Goal: Contribute content

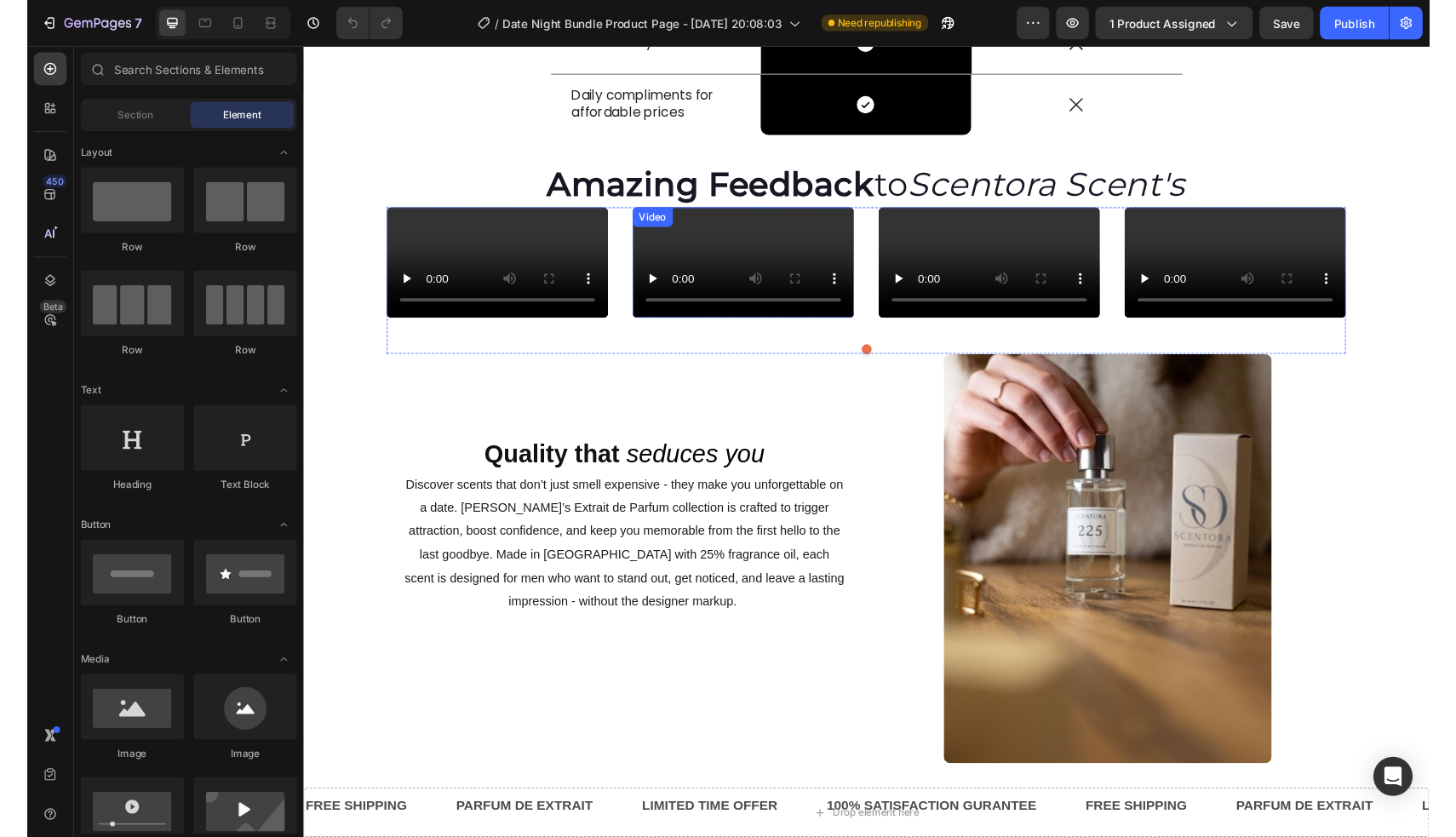
scroll to position [1130, 0]
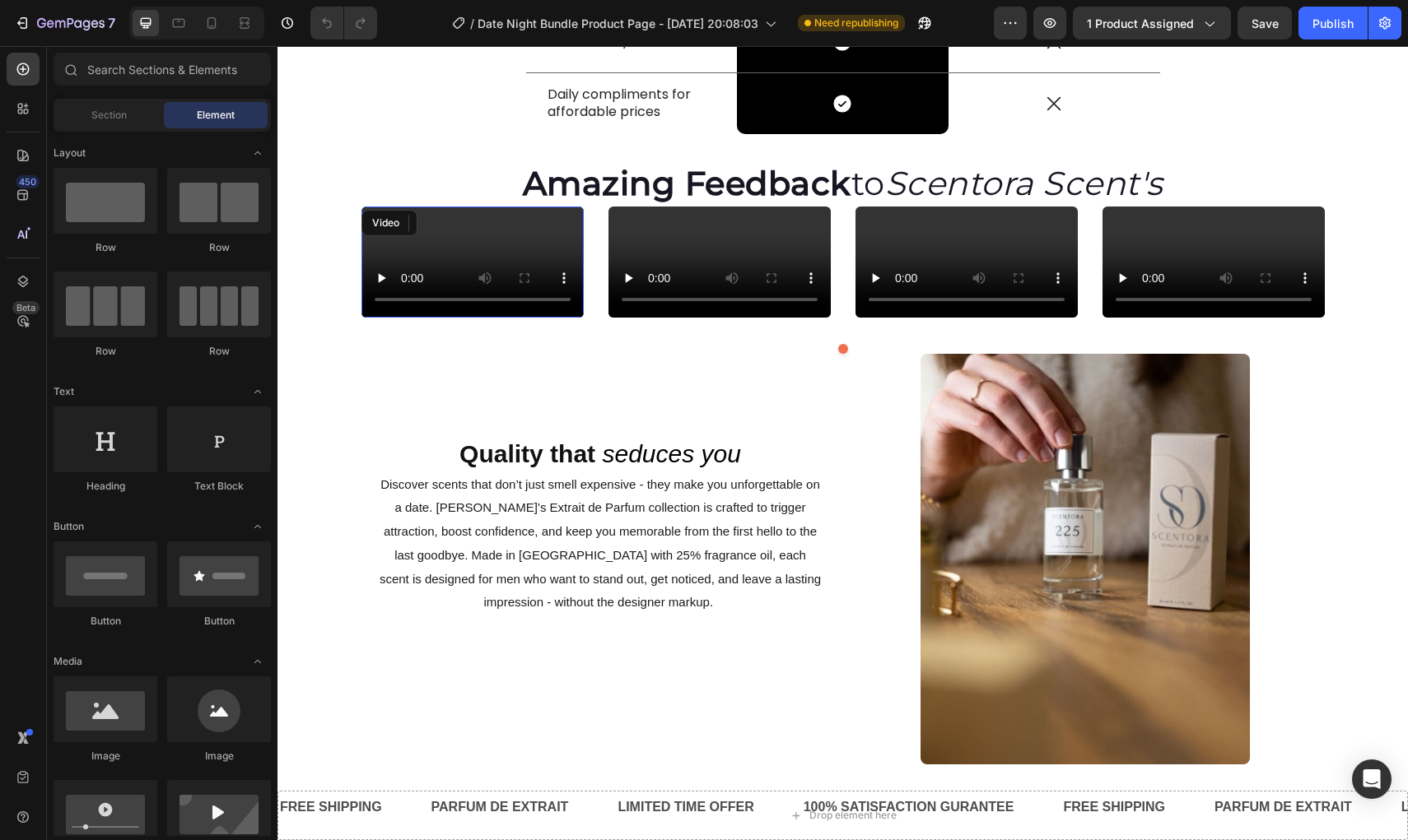
click at [537, 317] on video at bounding box center [473, 261] width 222 height 111
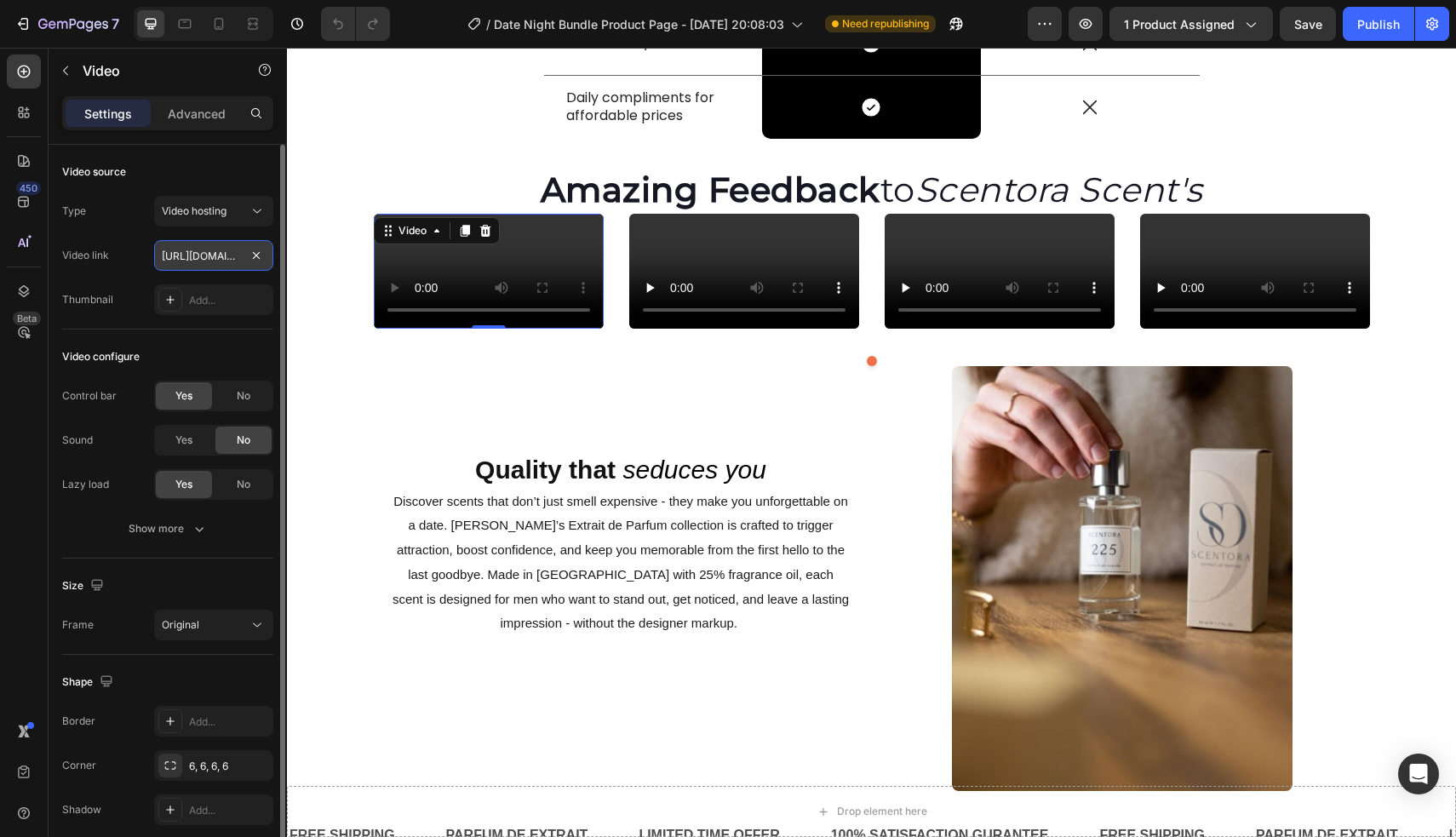
click at [180, 251] on input "[URL][DOMAIN_NAME]" at bounding box center [213, 255] width 119 height 31
type input "[URL][DOMAIN_NAME]"
click at [264, 273] on div "Type Video hosting Video link [URL][DOMAIN_NAME] Thumbnail Add..." at bounding box center [167, 254] width 211 height 119
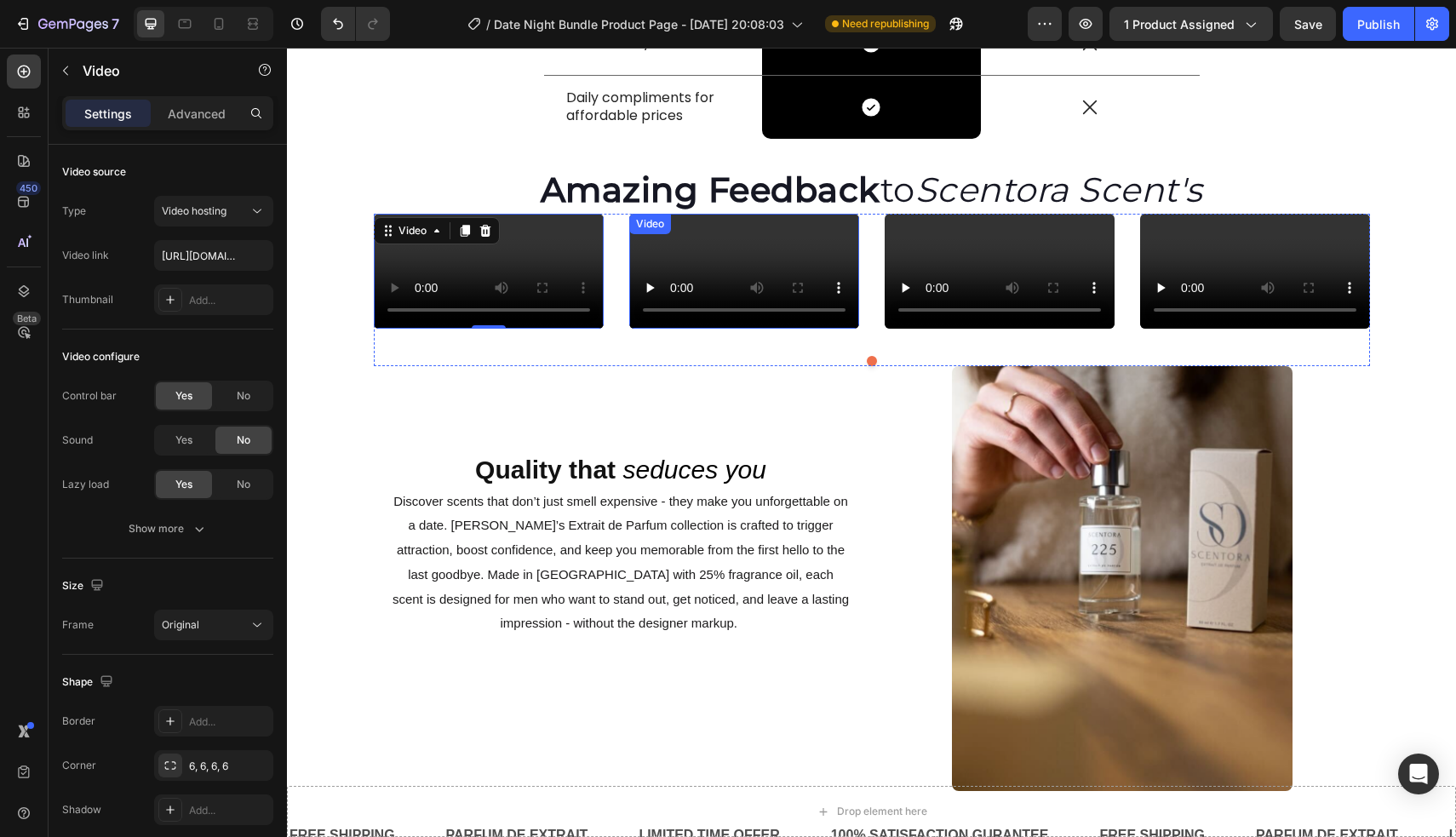
click at [796, 328] on video at bounding box center [744, 270] width 230 height 115
click at [658, 328] on video at bounding box center [744, 270] width 230 height 115
click at [652, 328] on video at bounding box center [744, 270] width 230 height 115
click at [821, 328] on video at bounding box center [744, 270] width 230 height 115
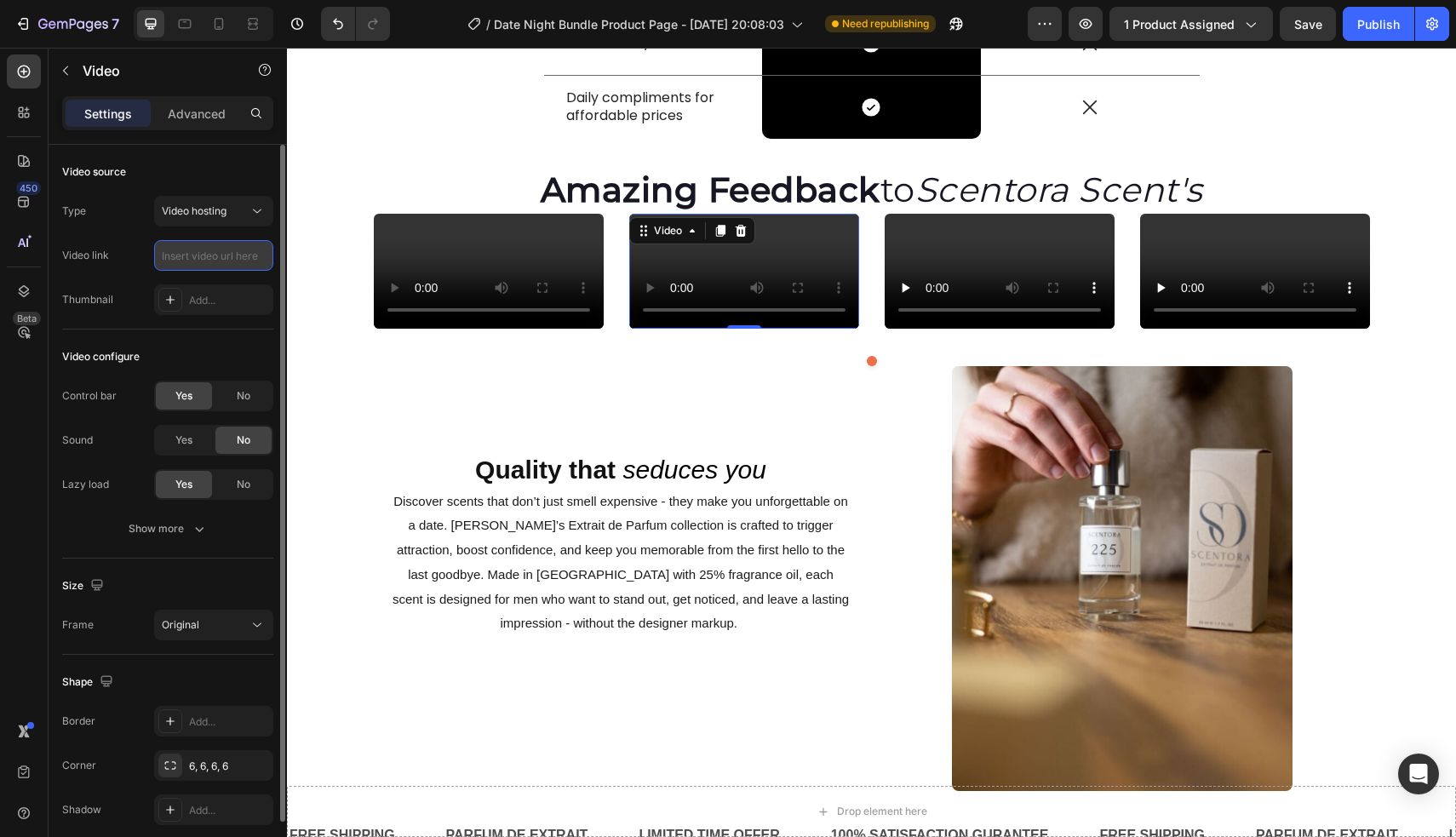
type input "[URL][DOMAIN_NAME]"
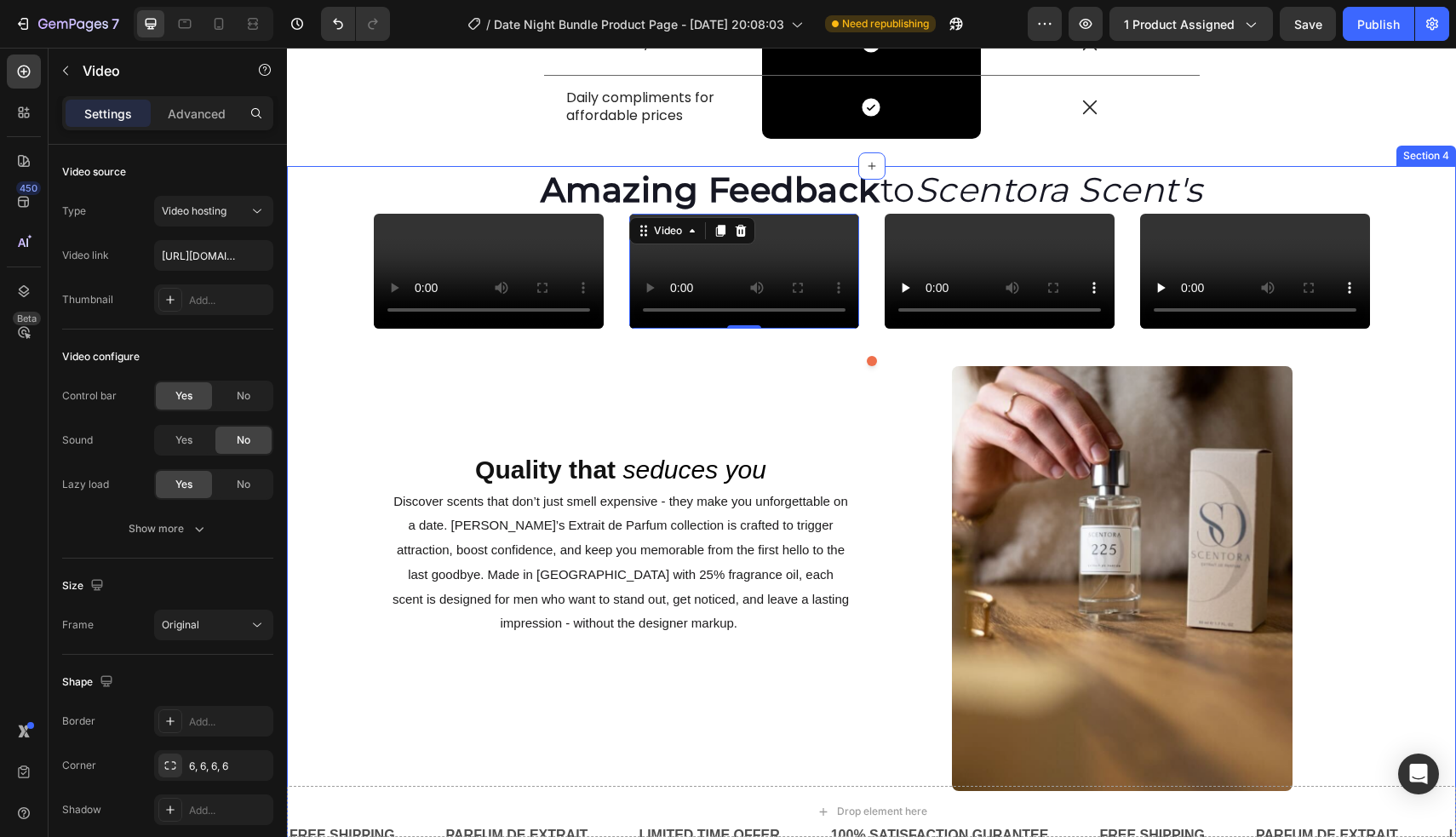
click at [339, 665] on div "Amazing Feedback to Scentora Scent's Heading Video Video 0 Video Video Carousel…" at bounding box center [872, 681] width 1169 height 1030
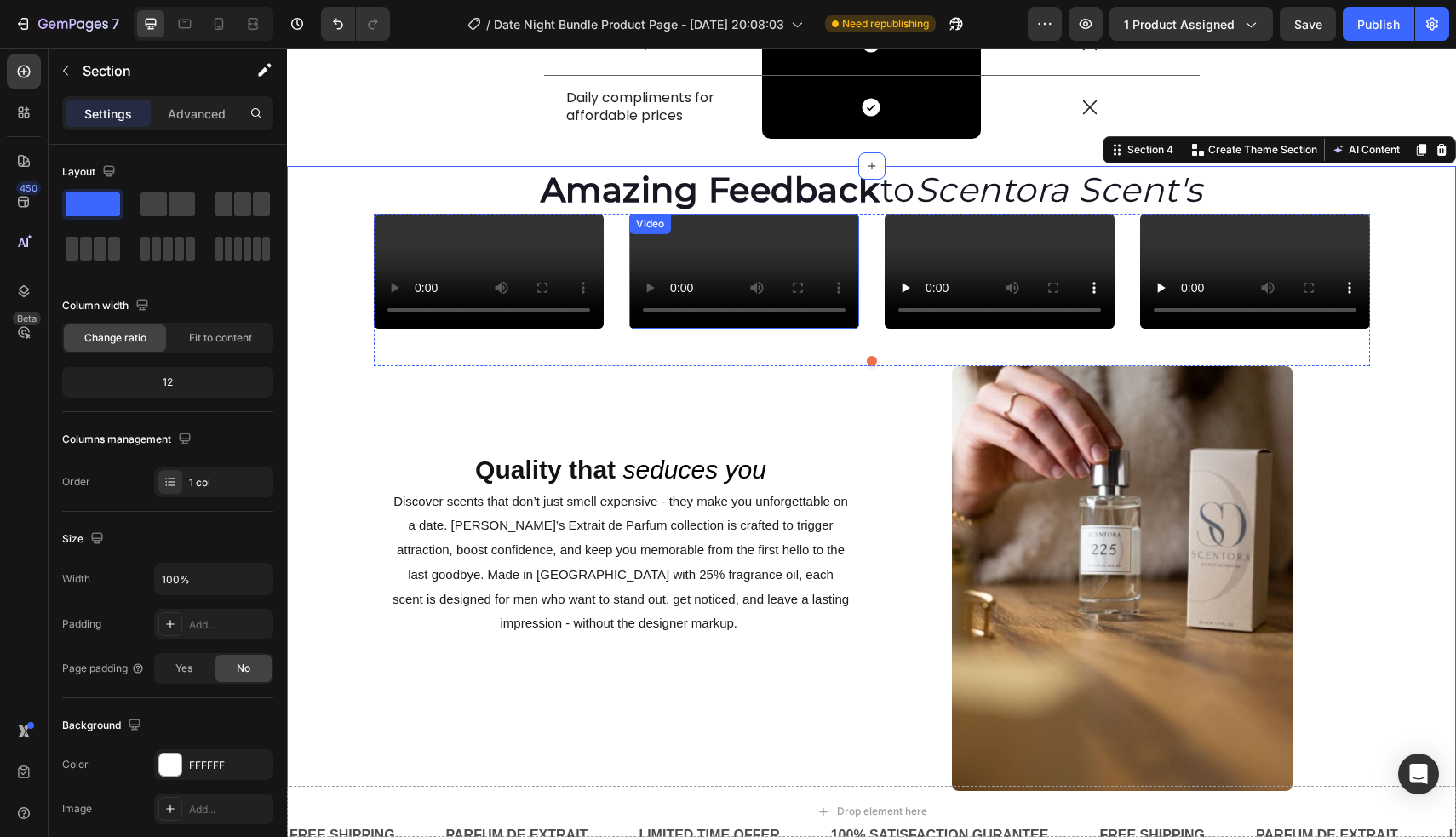
click at [755, 328] on video at bounding box center [744, 270] width 230 height 115
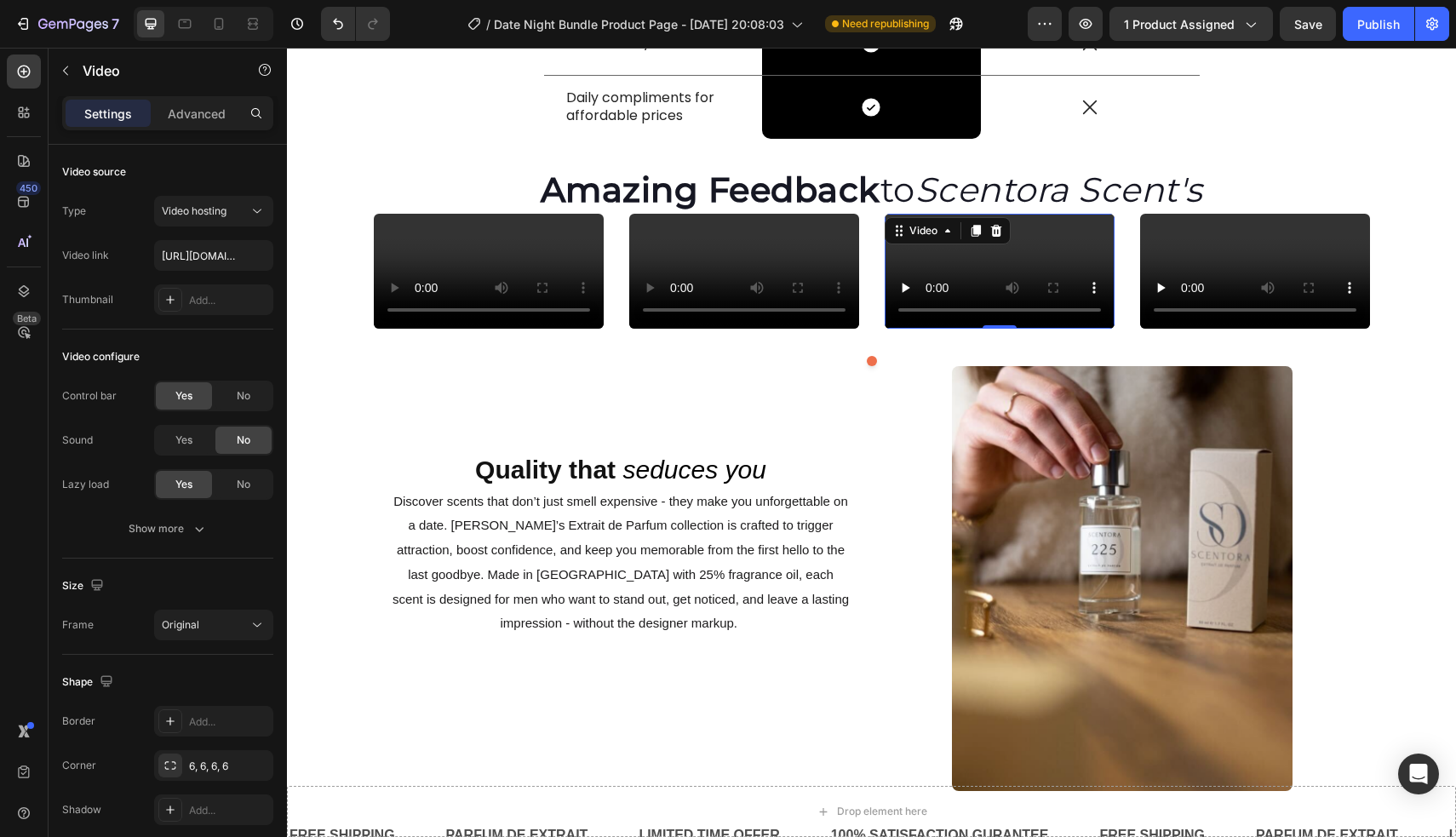
click at [1027, 328] on video at bounding box center [1000, 270] width 230 height 115
click at [1092, 328] on video at bounding box center [1000, 270] width 230 height 115
click at [242, 259] on input "text" at bounding box center [213, 255] width 119 height 31
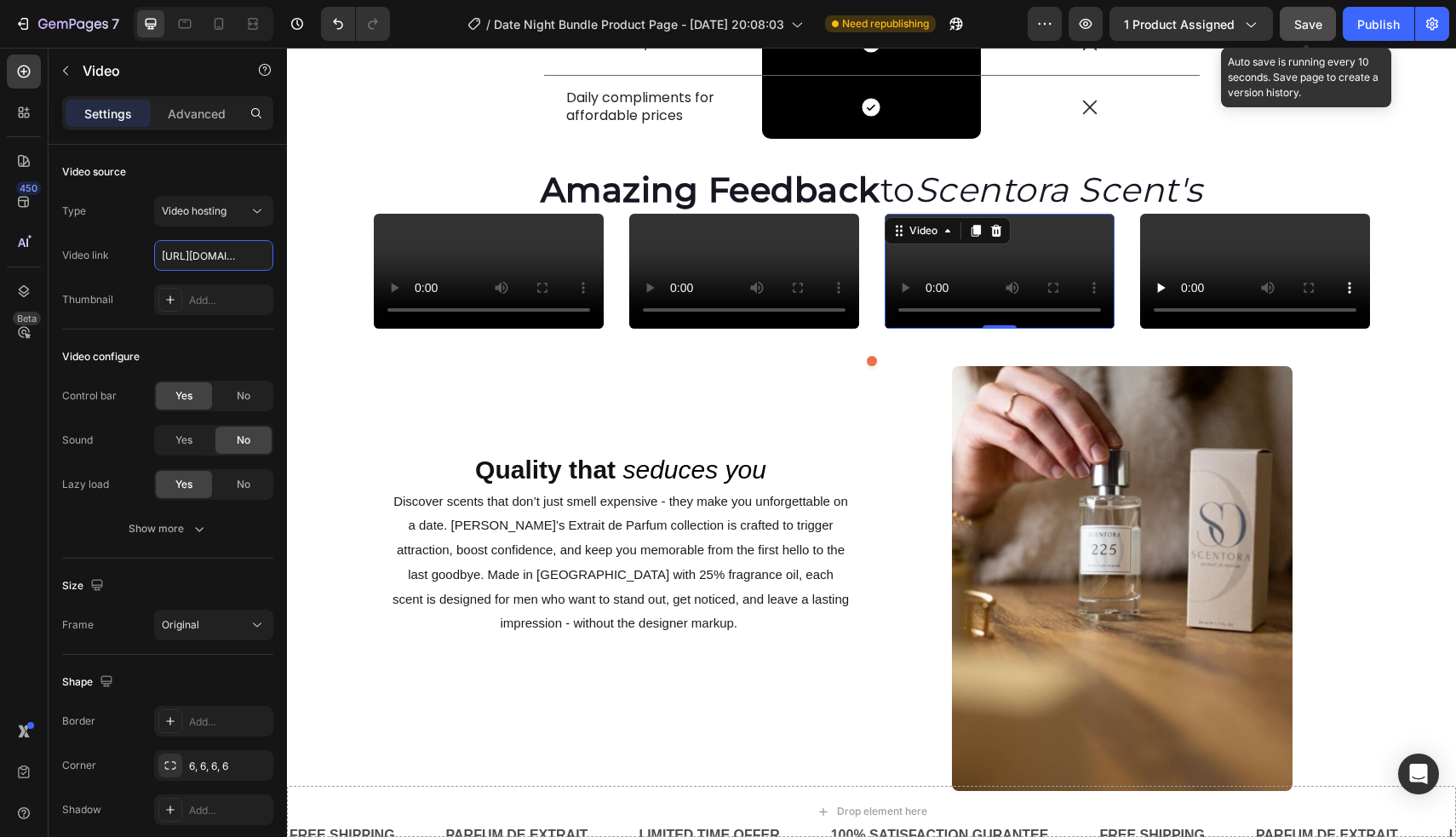
type input "[URL][DOMAIN_NAME]"
click at [1326, 27] on button "Save" at bounding box center [1307, 23] width 56 height 34
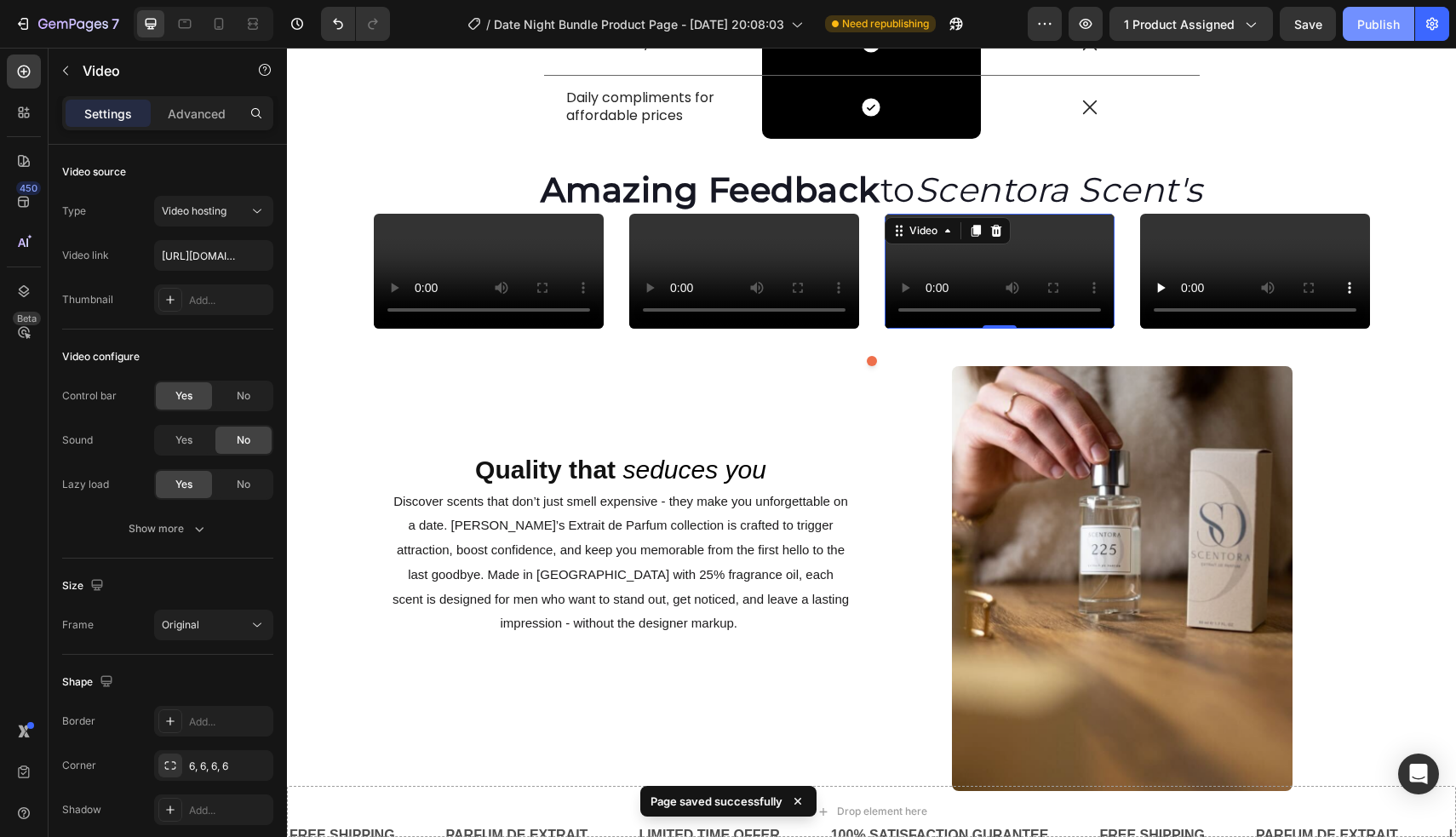
click at [1366, 30] on div "Publish" at bounding box center [1378, 23] width 43 height 18
click at [1366, 29] on div "Publish" at bounding box center [1378, 23] width 43 height 18
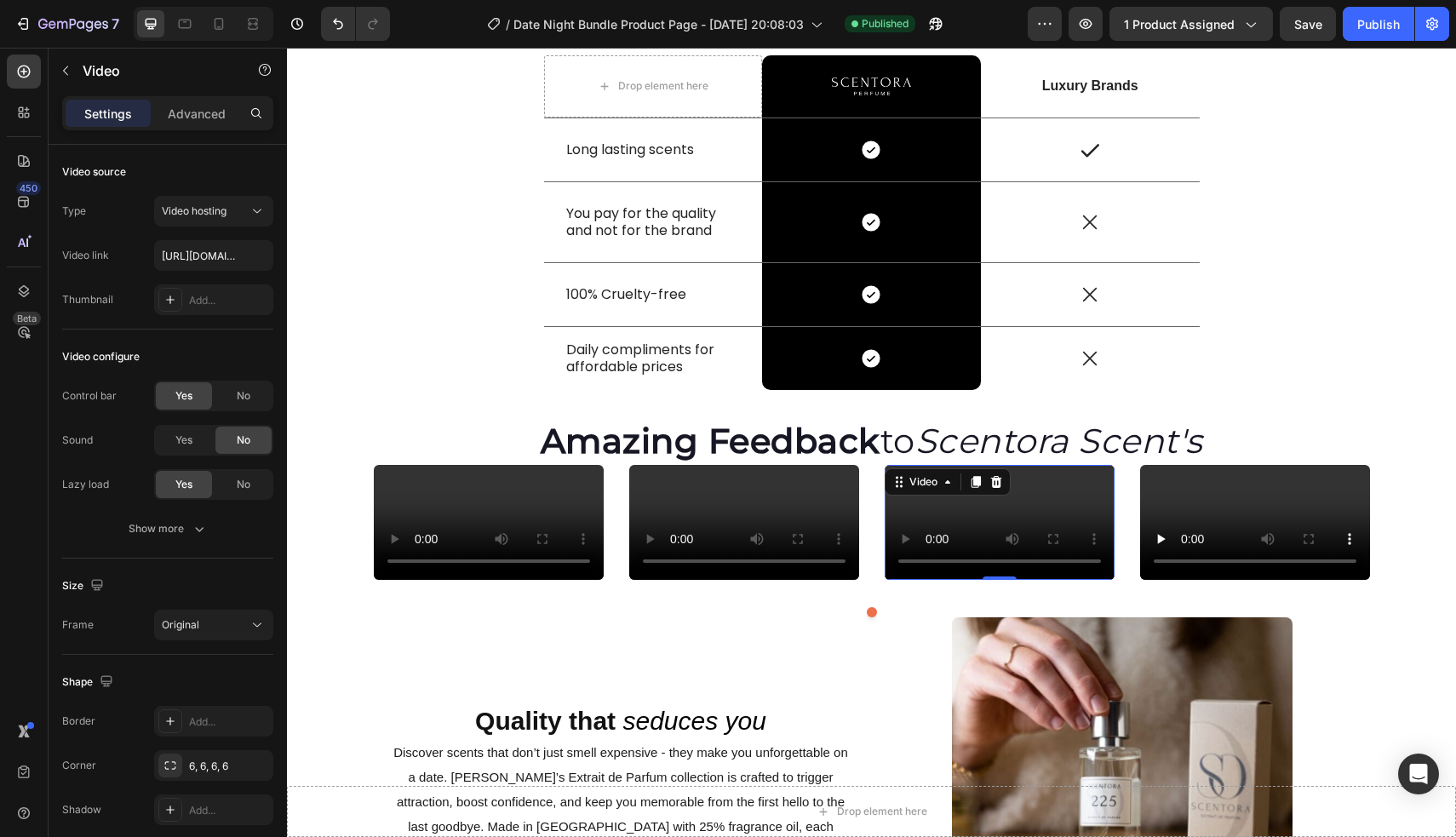
scroll to position [253, 0]
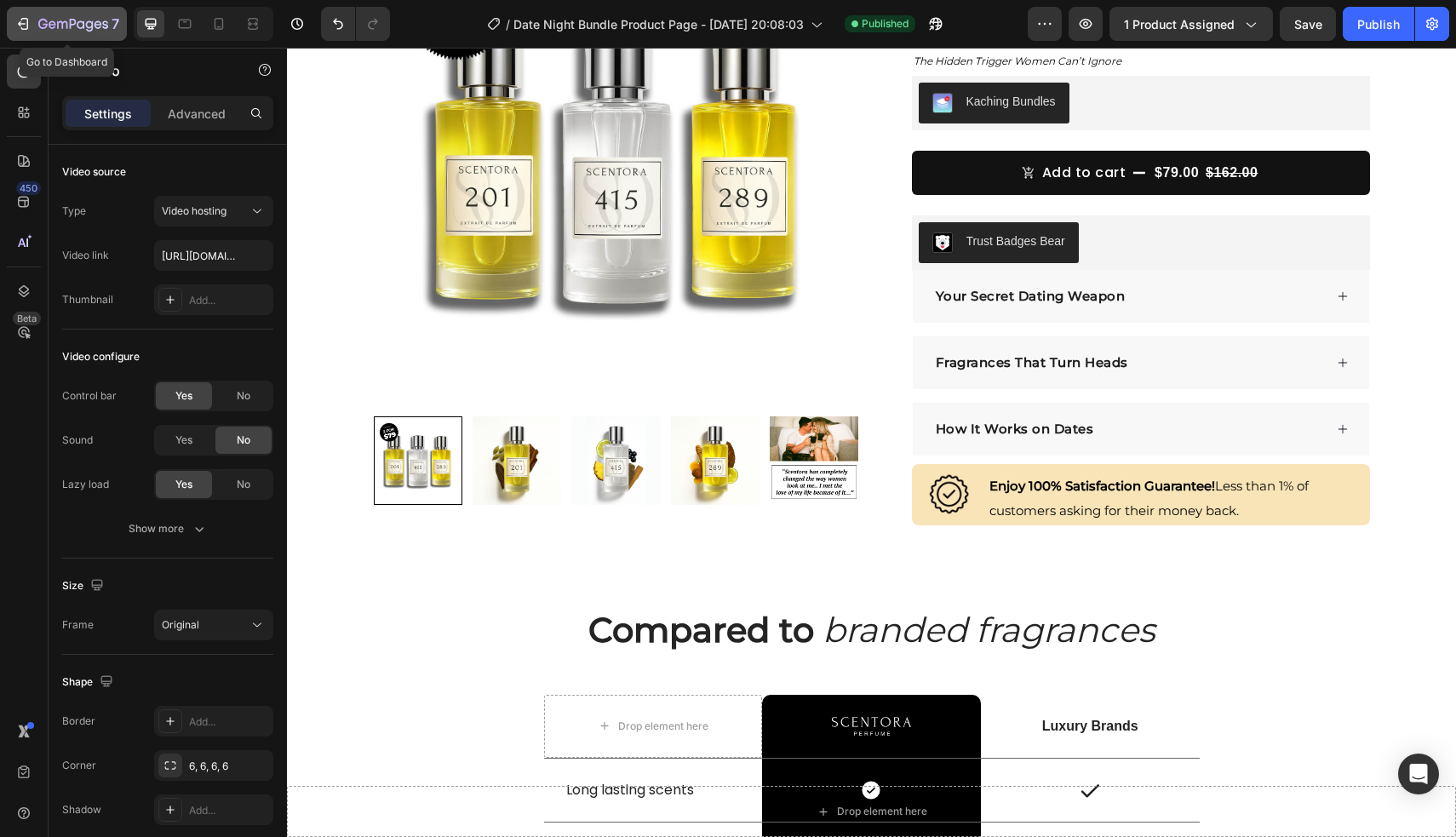
click at [17, 34] on button "7" at bounding box center [66, 23] width 120 height 34
